Goal: Use online tool/utility: Use online tool/utility

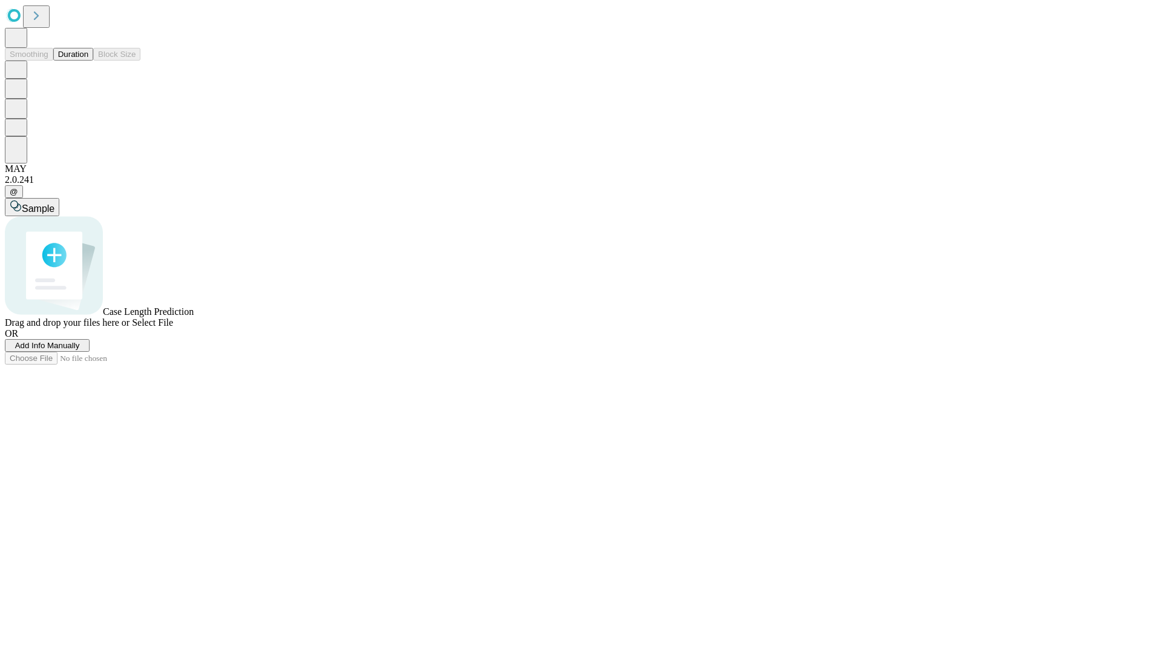
click at [88, 61] on button "Duration" at bounding box center [73, 54] width 40 height 13
click at [80, 350] on span "Add Info Manually" at bounding box center [47, 345] width 65 height 9
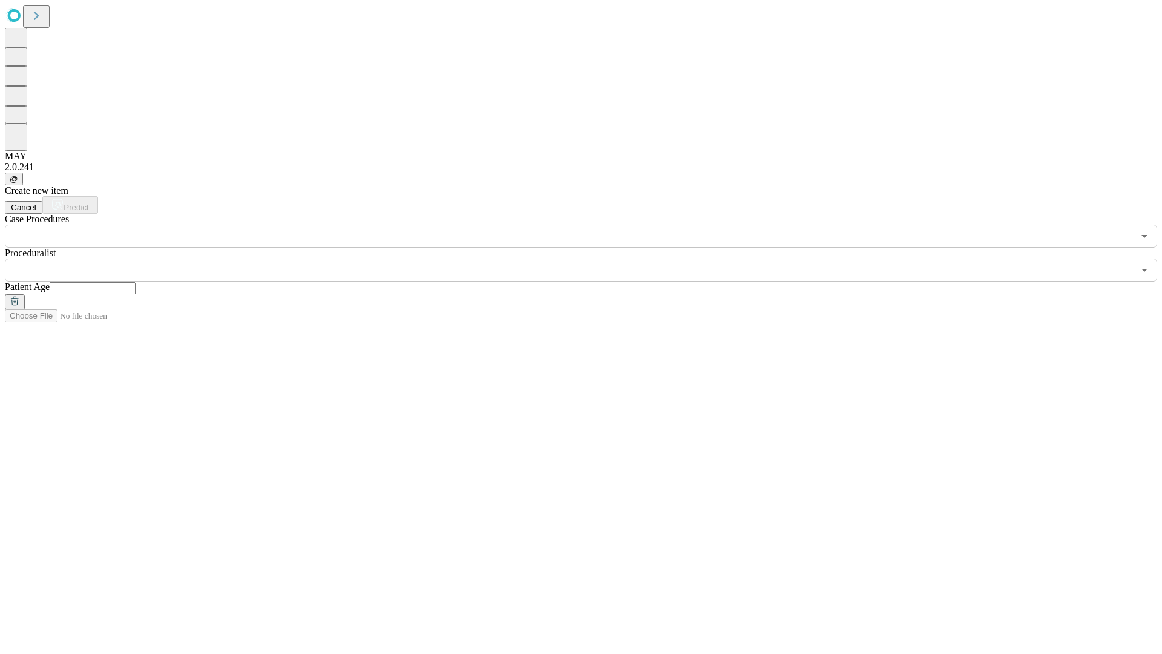
click at [136, 282] on input "text" at bounding box center [93, 288] width 86 height 12
type input "**"
click at [589, 258] on input "text" at bounding box center [569, 269] width 1129 height 23
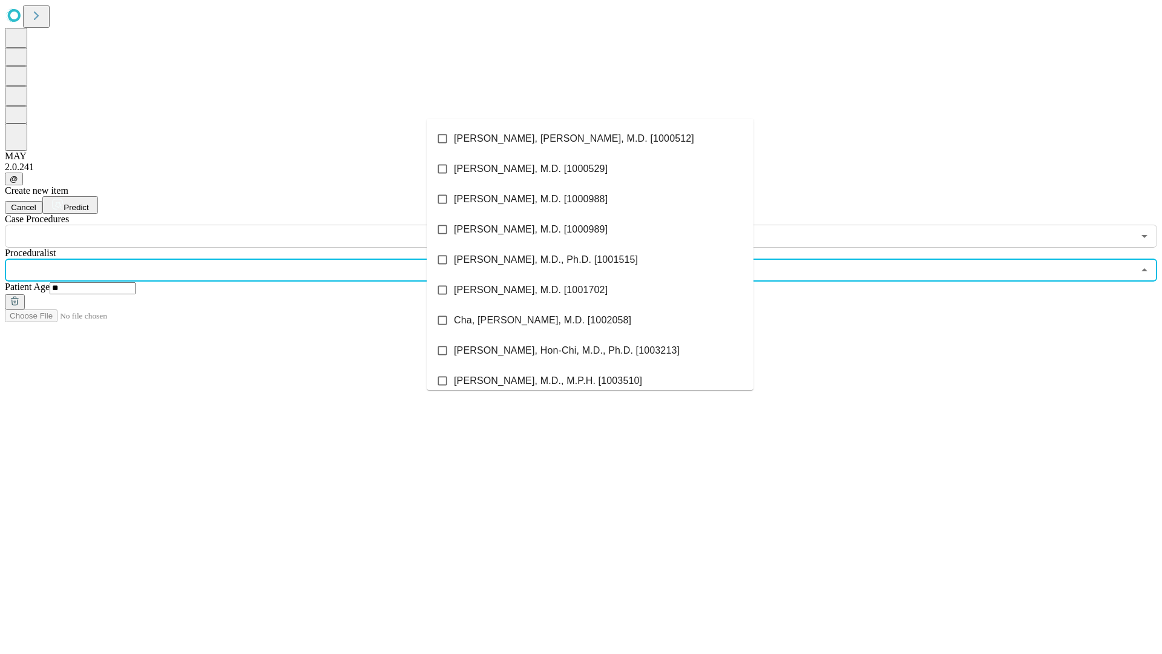
click at [590, 139] on li "[PERSON_NAME], [PERSON_NAME], M.D. [1000512]" at bounding box center [590, 138] width 327 height 30
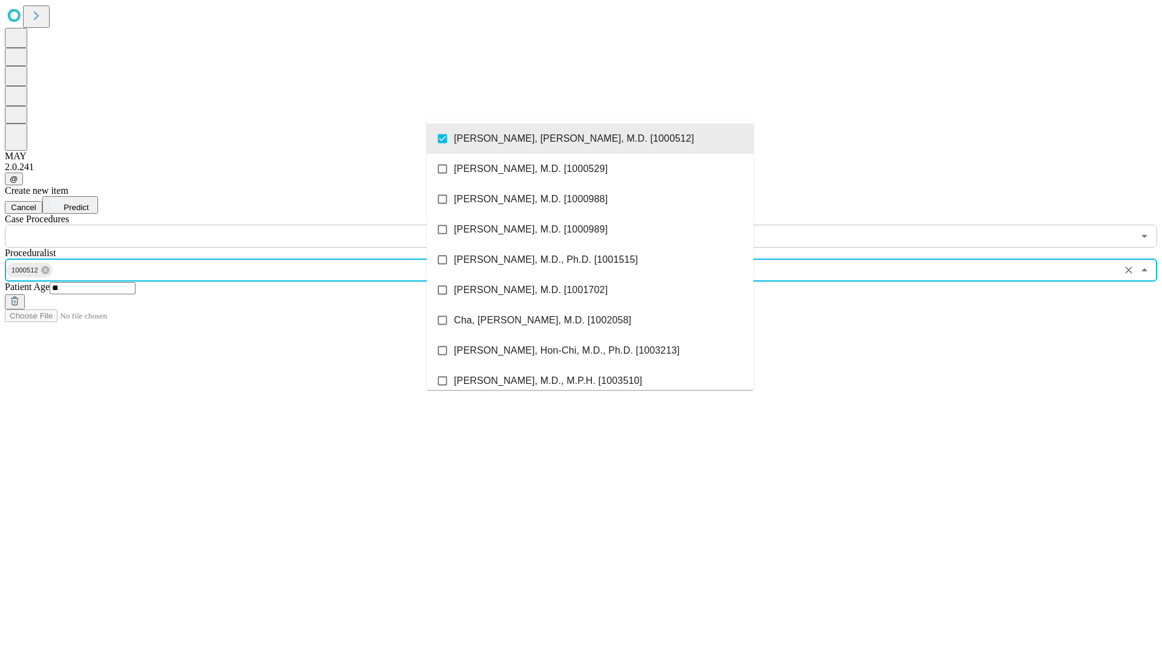
click at [254, 225] on input "text" at bounding box center [569, 236] width 1129 height 23
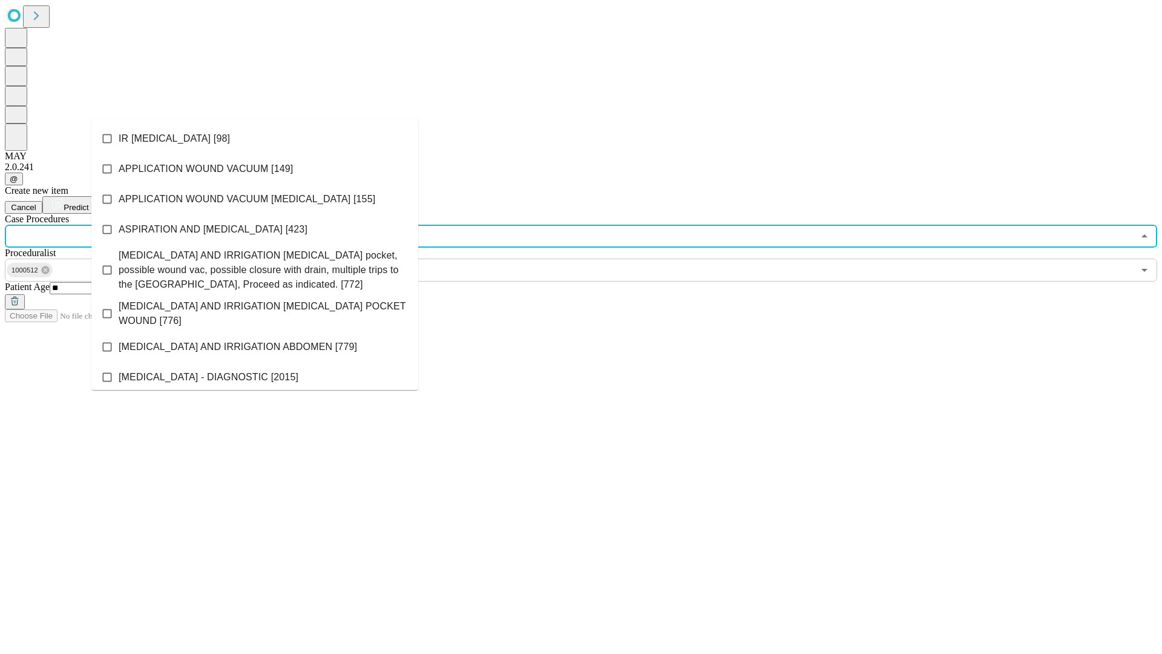
click at [255, 139] on li "IR [MEDICAL_DATA] [98]" at bounding box center [254, 138] width 327 height 30
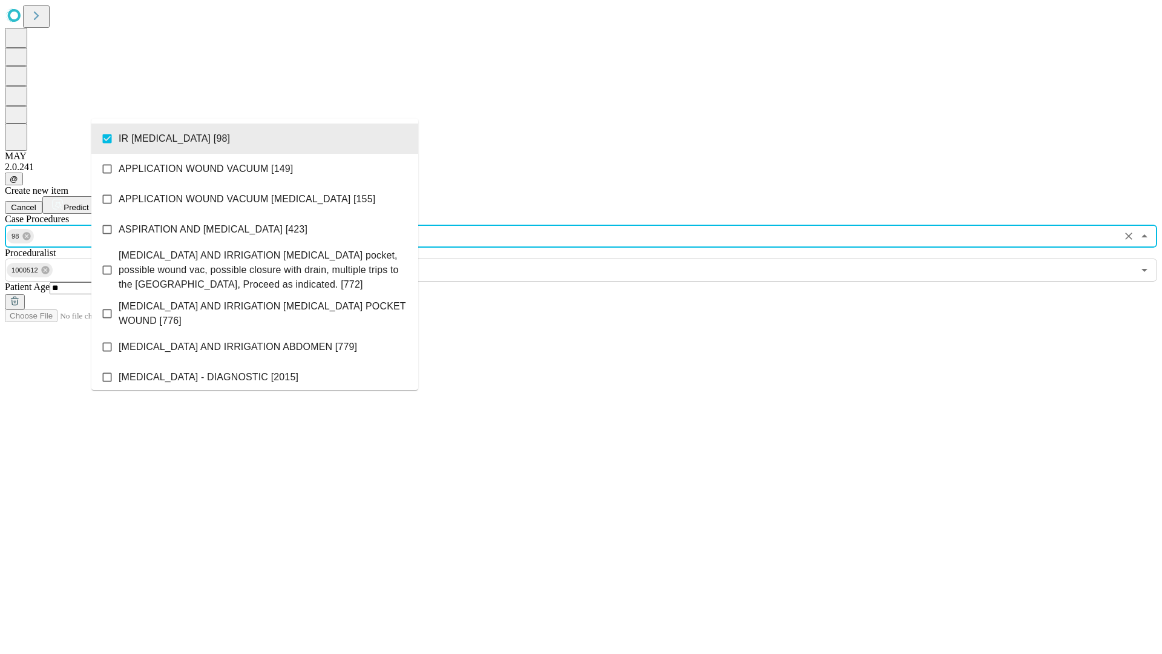
click at [88, 203] on span "Predict" at bounding box center [76, 207] width 25 height 9
